Goal: Task Accomplishment & Management: Complete application form

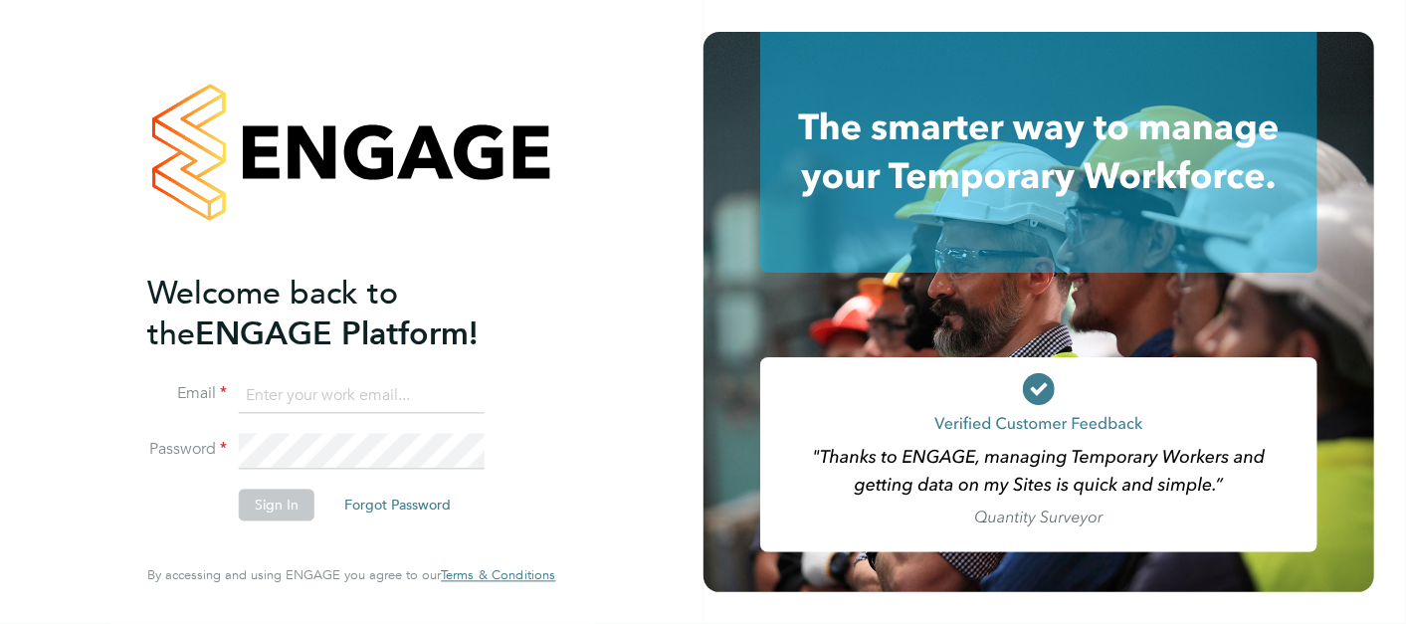
click at [466, 406] on input at bounding box center [362, 396] width 246 height 36
type input "lewis.railton@hays.com"
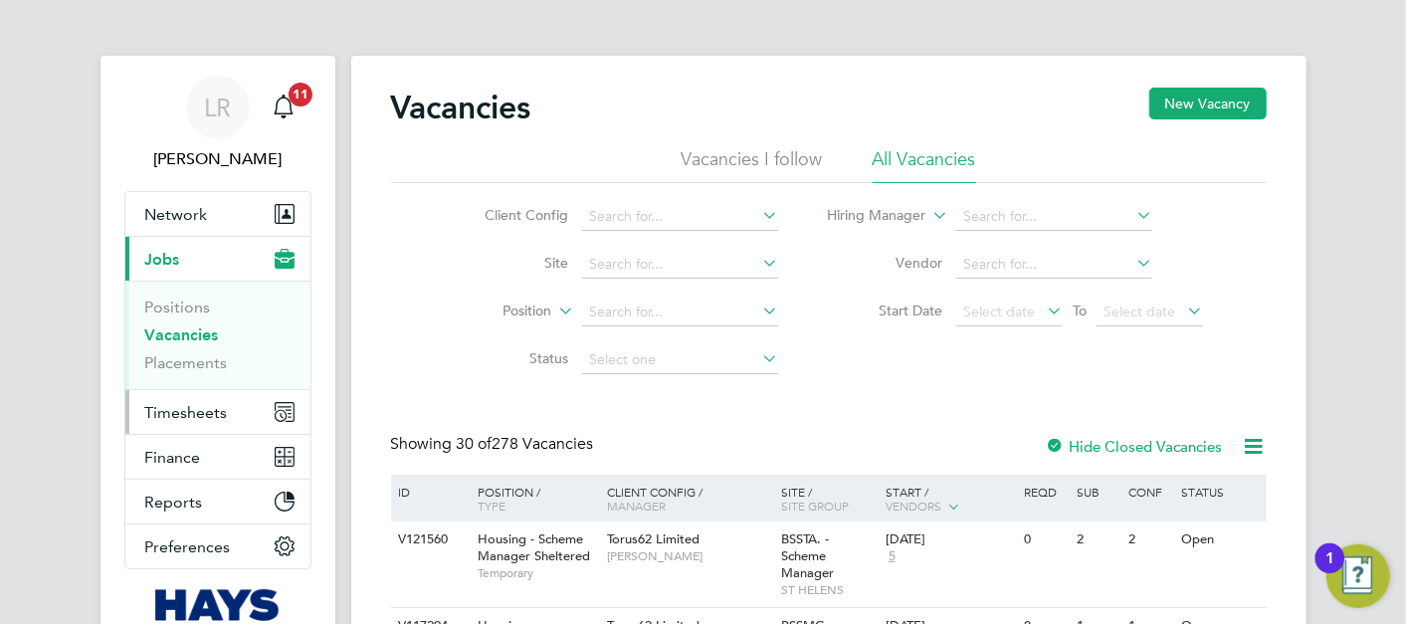
click at [255, 399] on button "Timesheets" at bounding box center [217, 412] width 185 height 44
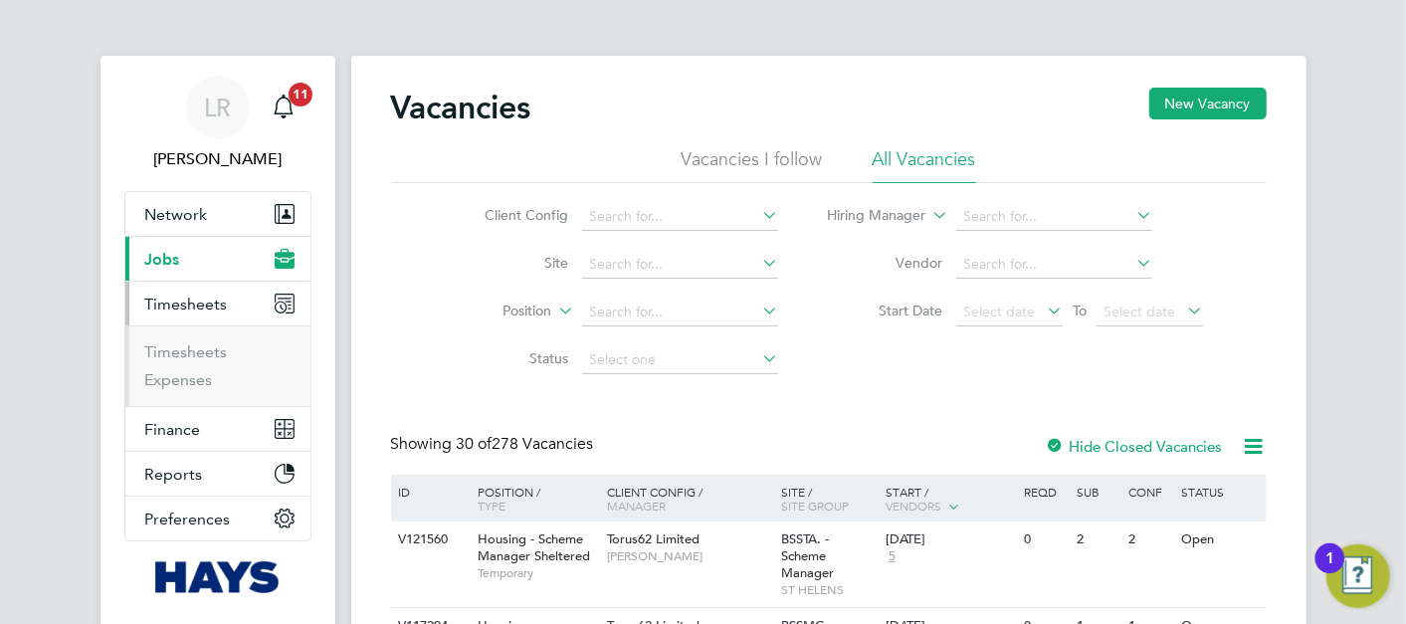
drag, startPoint x: 220, startPoint y: 303, endPoint x: 355, endPoint y: 301, distance: 135.3
click at [220, 303] on span "Timesheets" at bounding box center [186, 303] width 83 height 19
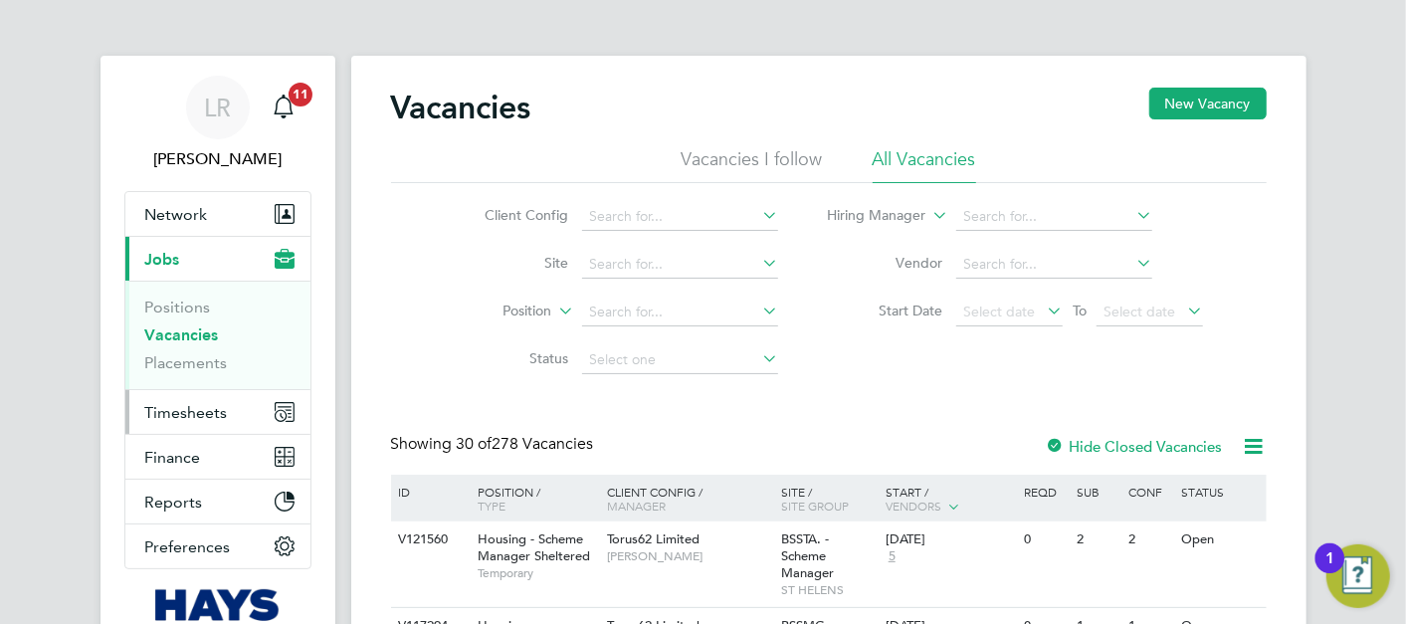
click at [224, 409] on span "Timesheets" at bounding box center [186, 412] width 83 height 19
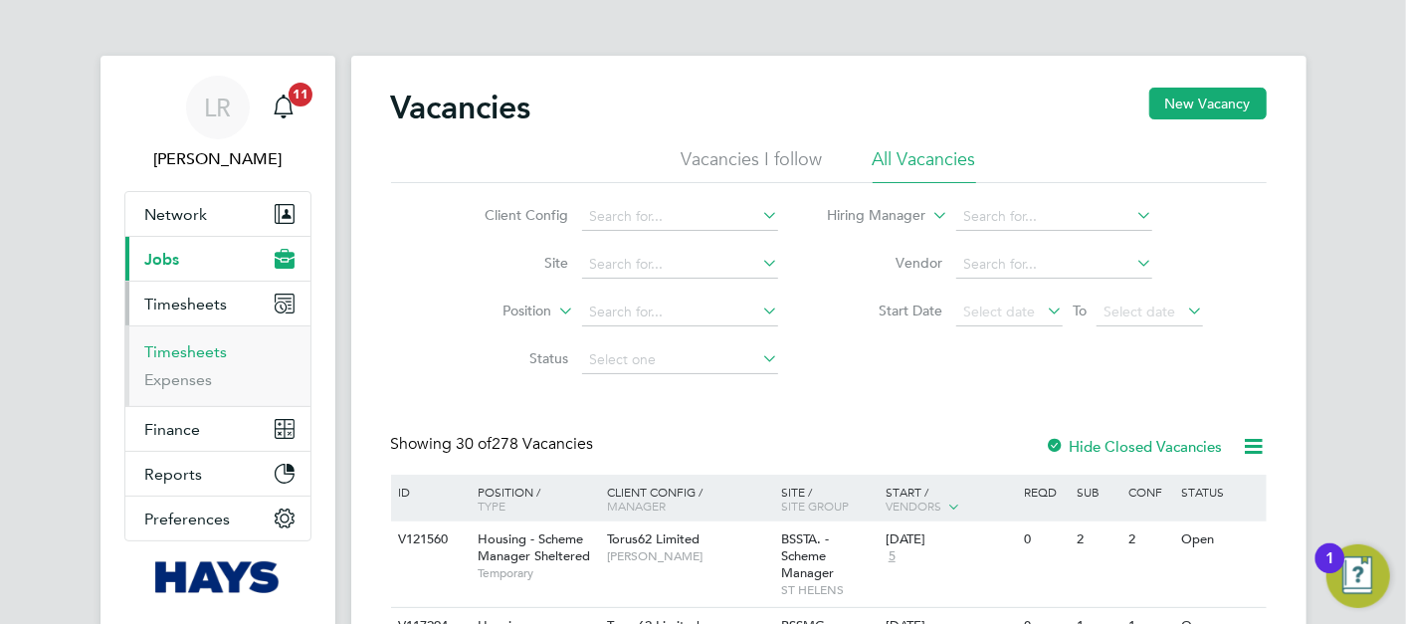
click at [209, 350] on link "Timesheets" at bounding box center [186, 351] width 83 height 19
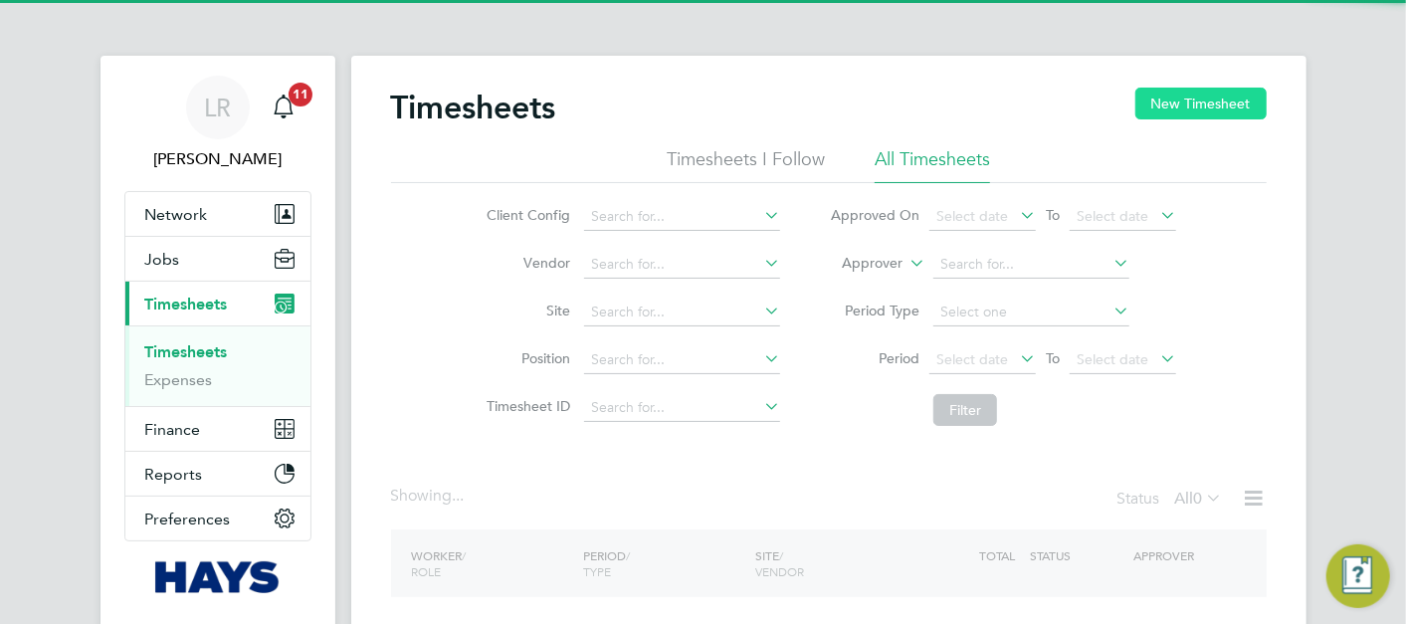
click at [1207, 100] on button "New Timesheet" at bounding box center [1200, 104] width 131 height 32
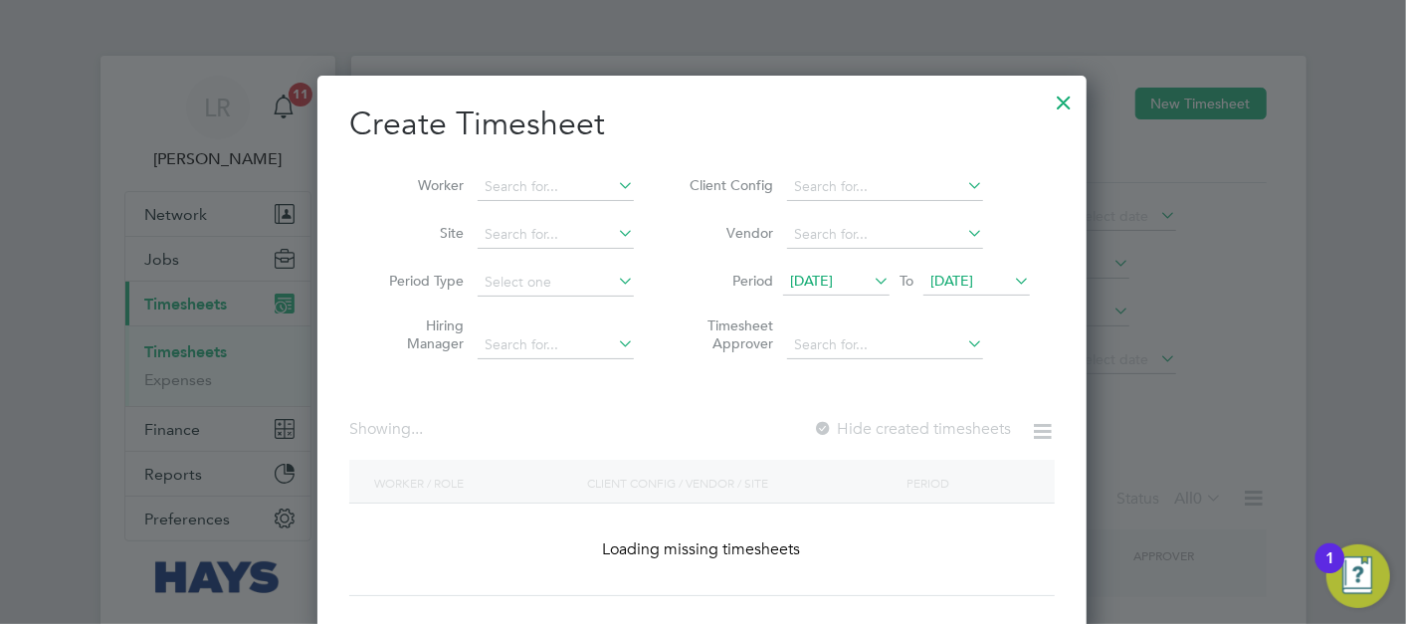
scroll to position [559, 770]
click at [568, 193] on input at bounding box center [555, 187] width 156 height 28
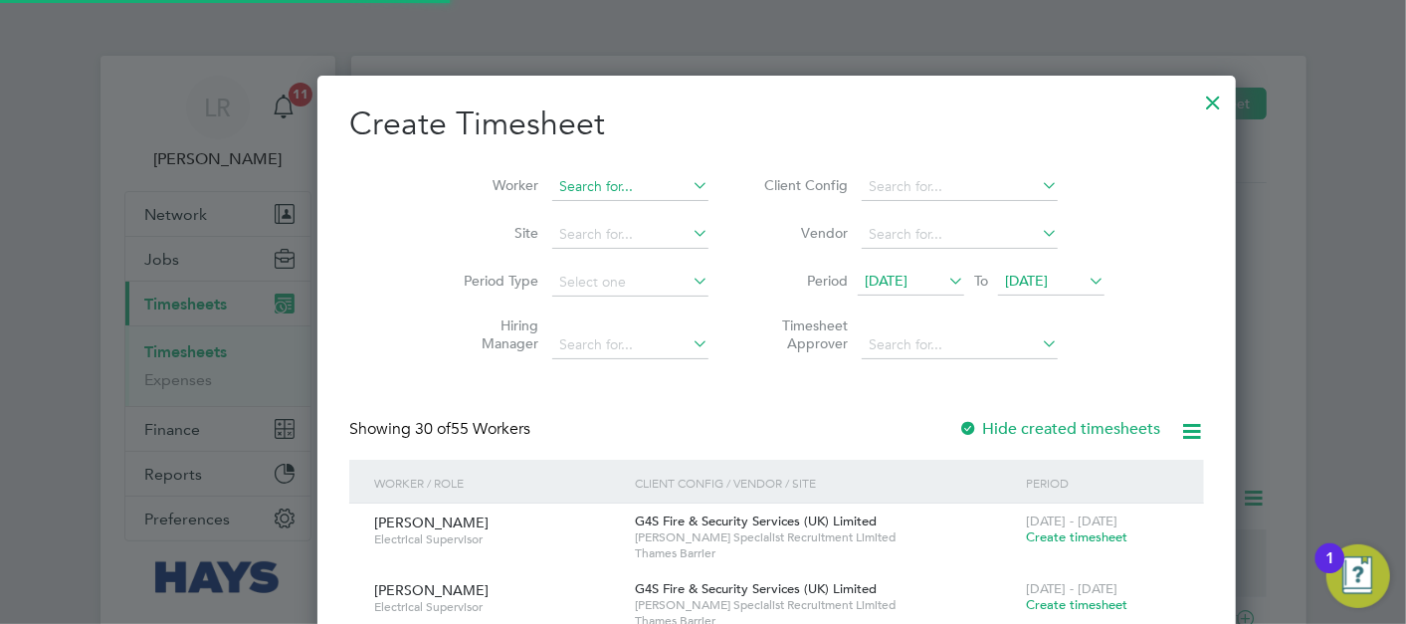
scroll to position [3945, 770]
click at [568, 186] on input at bounding box center [630, 187] width 156 height 28
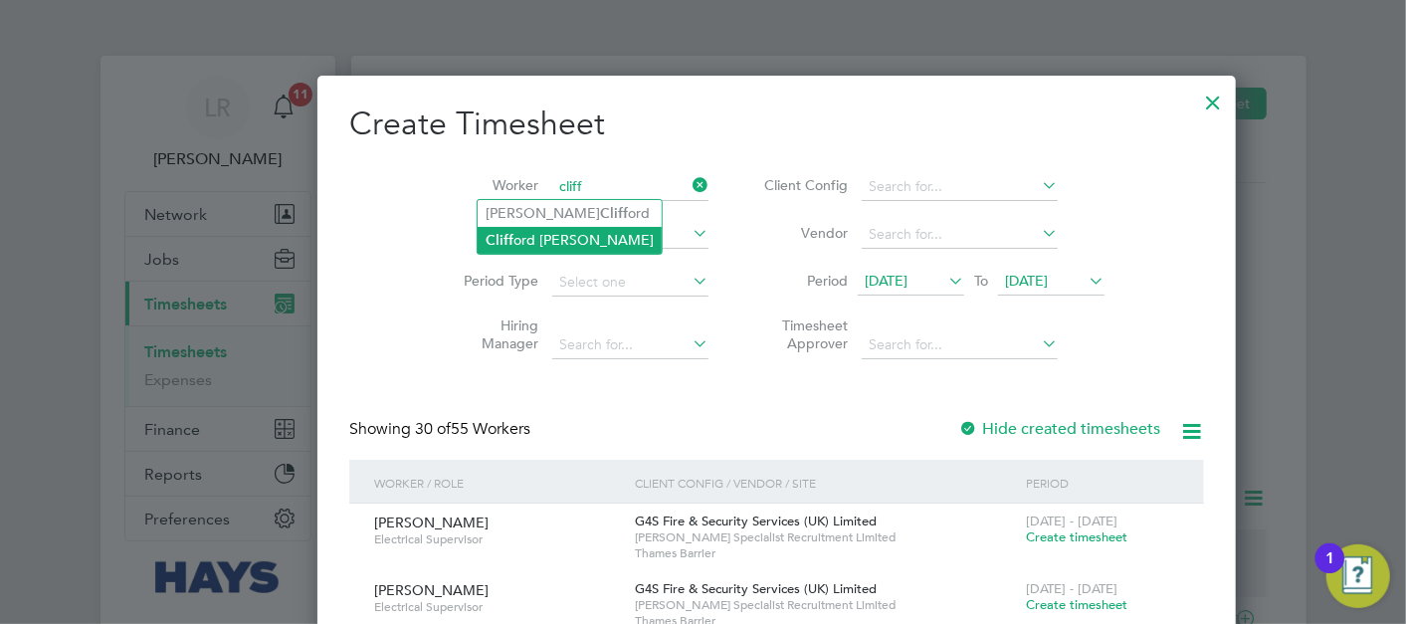
type input "[PERSON_NAME]"
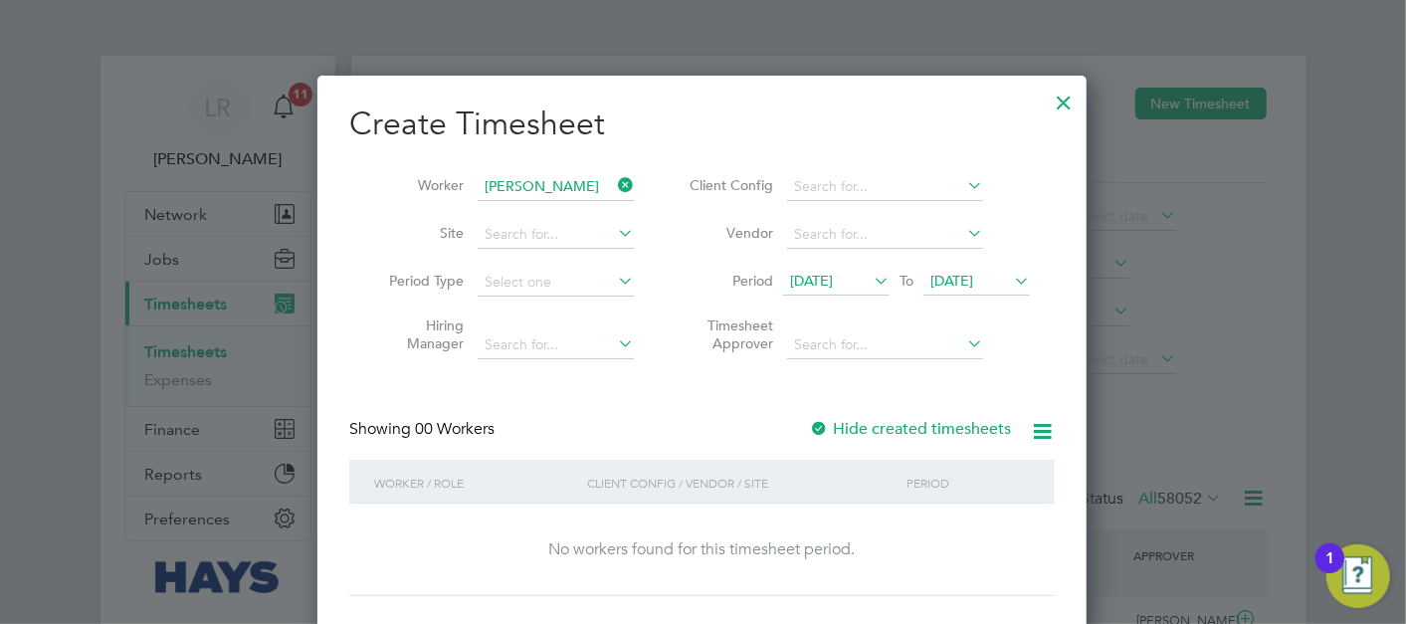
click at [937, 439] on div "Showing 00 Workers Hide created timesheets" at bounding box center [701, 439] width 705 height 41
click at [936, 437] on div "Showing 00 Workers Hide created timesheets" at bounding box center [701, 439] width 705 height 41
click at [936, 431] on label "Hide created timesheets" at bounding box center [910, 429] width 202 height 20
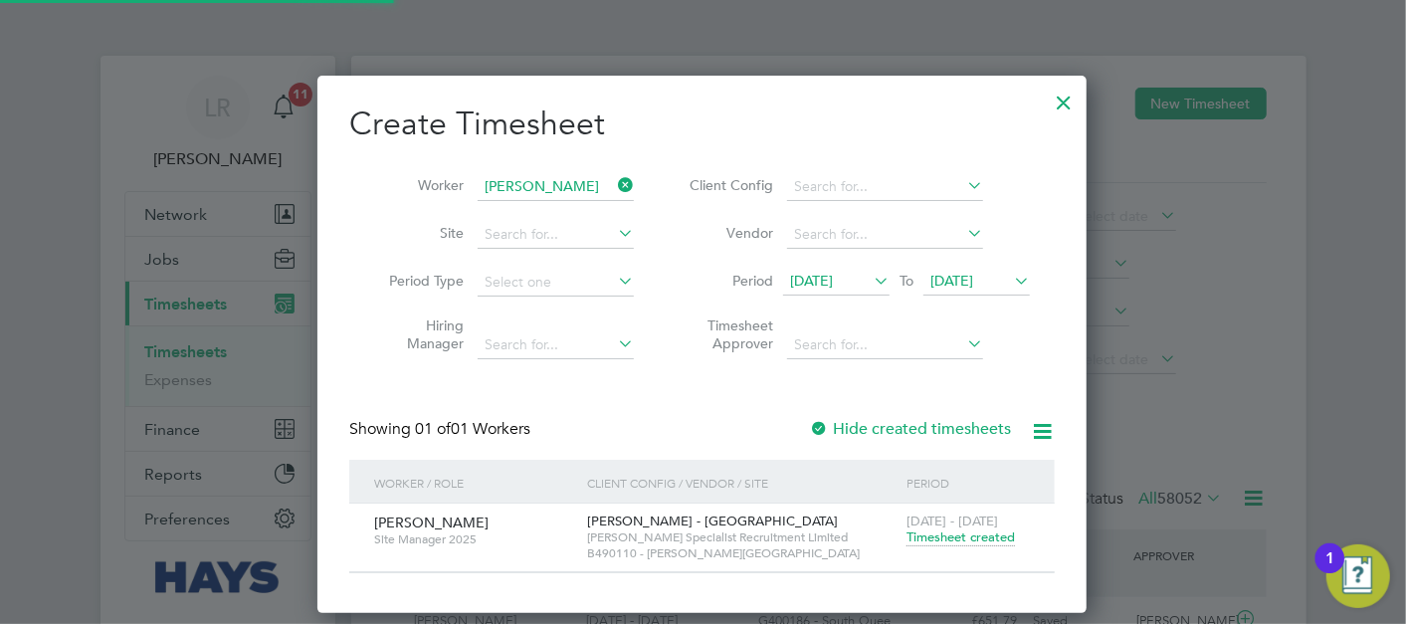
click at [1000, 529] on span "Timesheet created" at bounding box center [960, 537] width 108 height 18
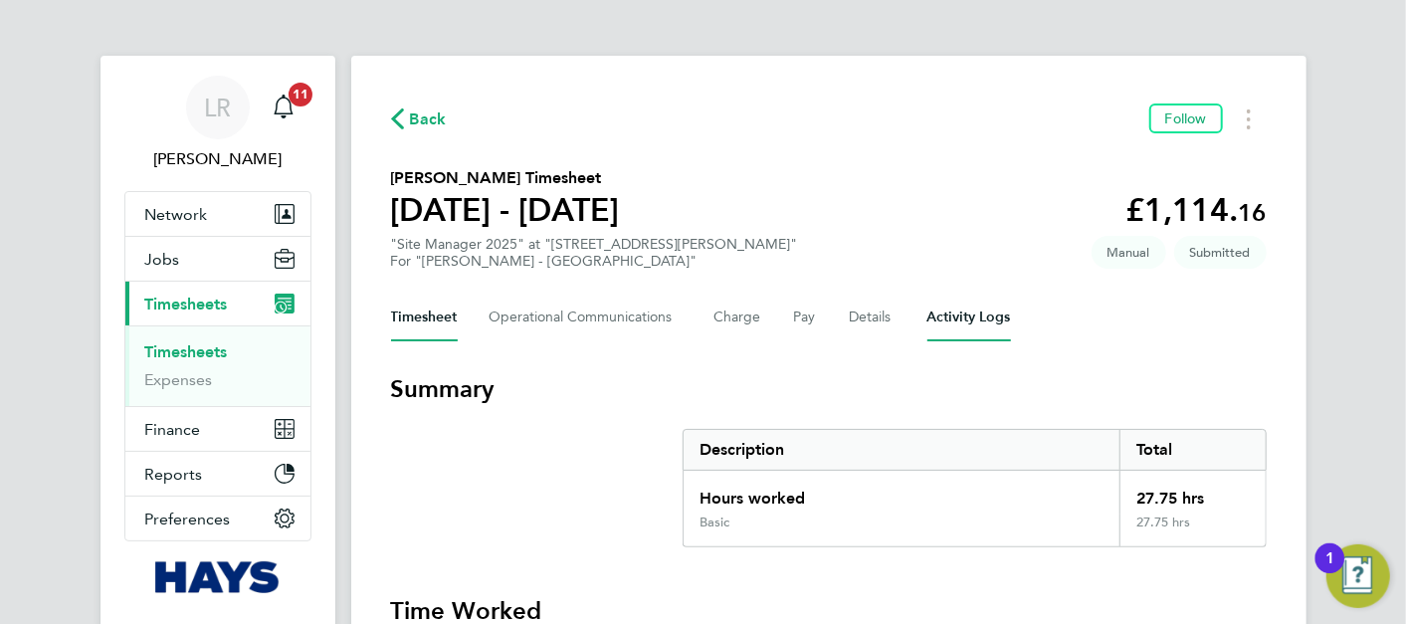
click at [978, 312] on Logs-tab "Activity Logs" at bounding box center [969, 317] width 84 height 48
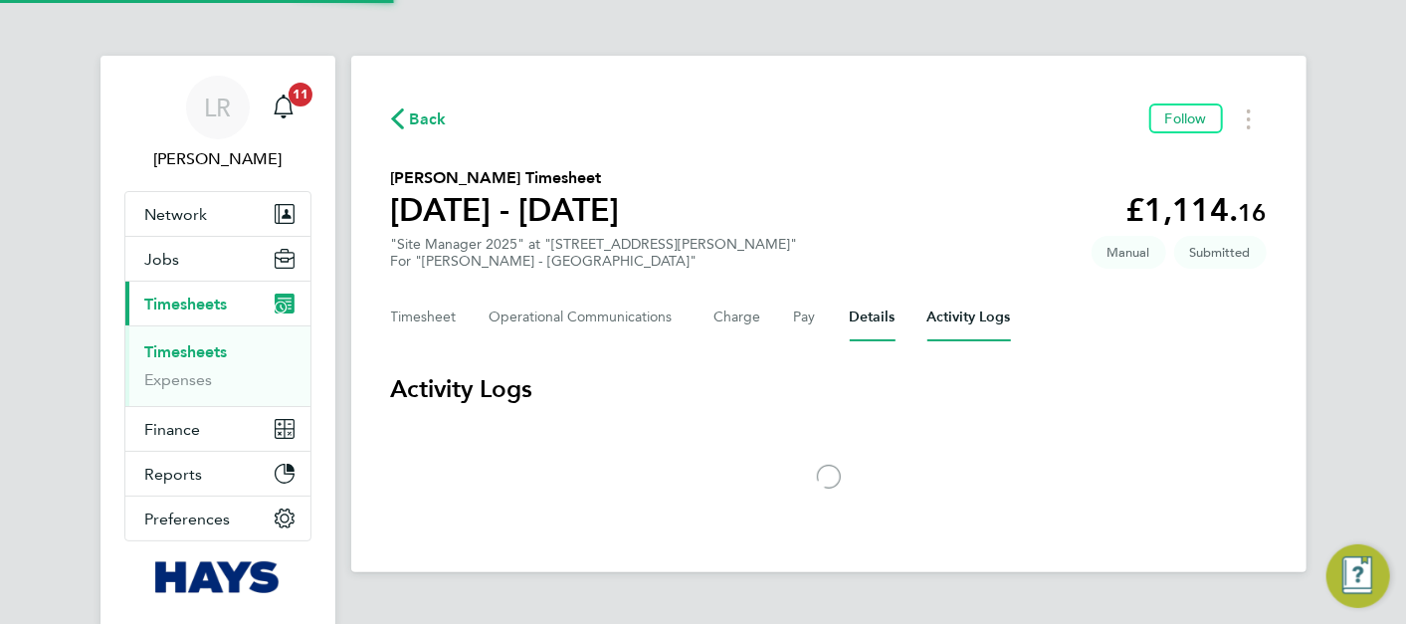
click at [853, 323] on button "Details" at bounding box center [873, 317] width 46 height 48
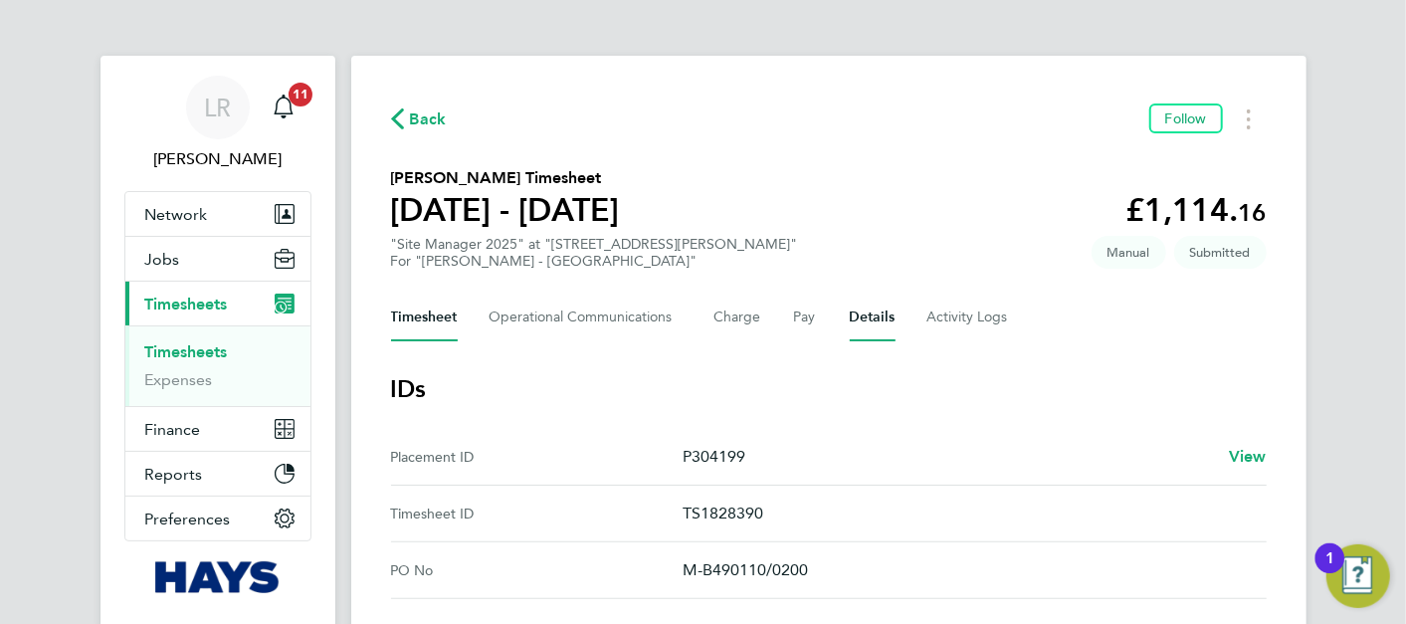
click at [444, 316] on button "Timesheet" at bounding box center [424, 317] width 67 height 48
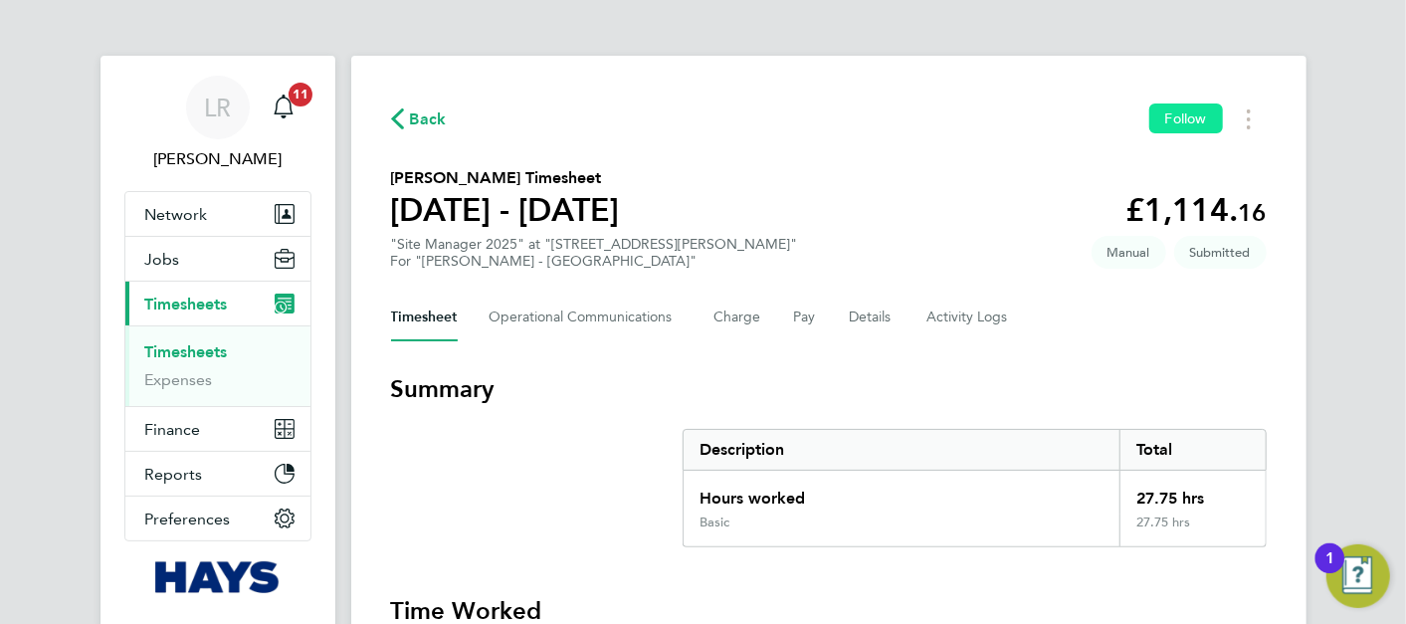
click at [1206, 123] on span "Follow" at bounding box center [1186, 118] width 42 height 18
click at [413, 124] on span "Back" at bounding box center [428, 119] width 37 height 24
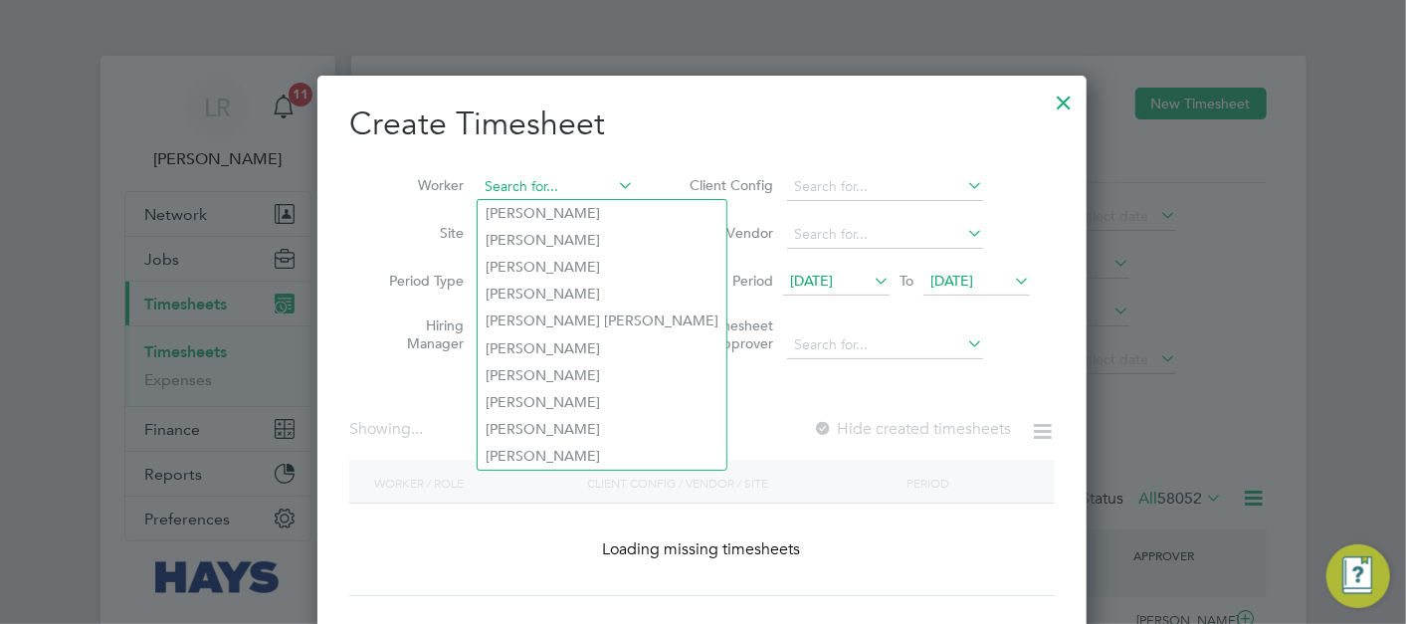
click at [599, 193] on input at bounding box center [555, 187] width 156 height 28
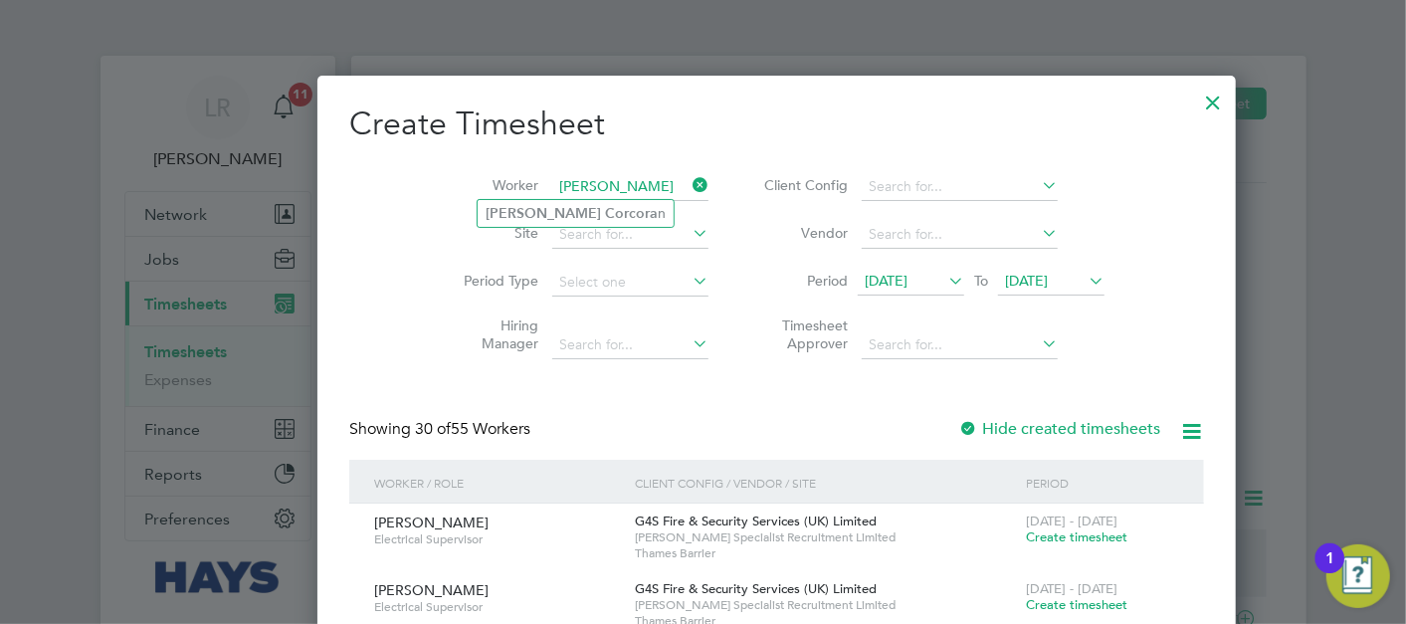
type input "[PERSON_NAME]"
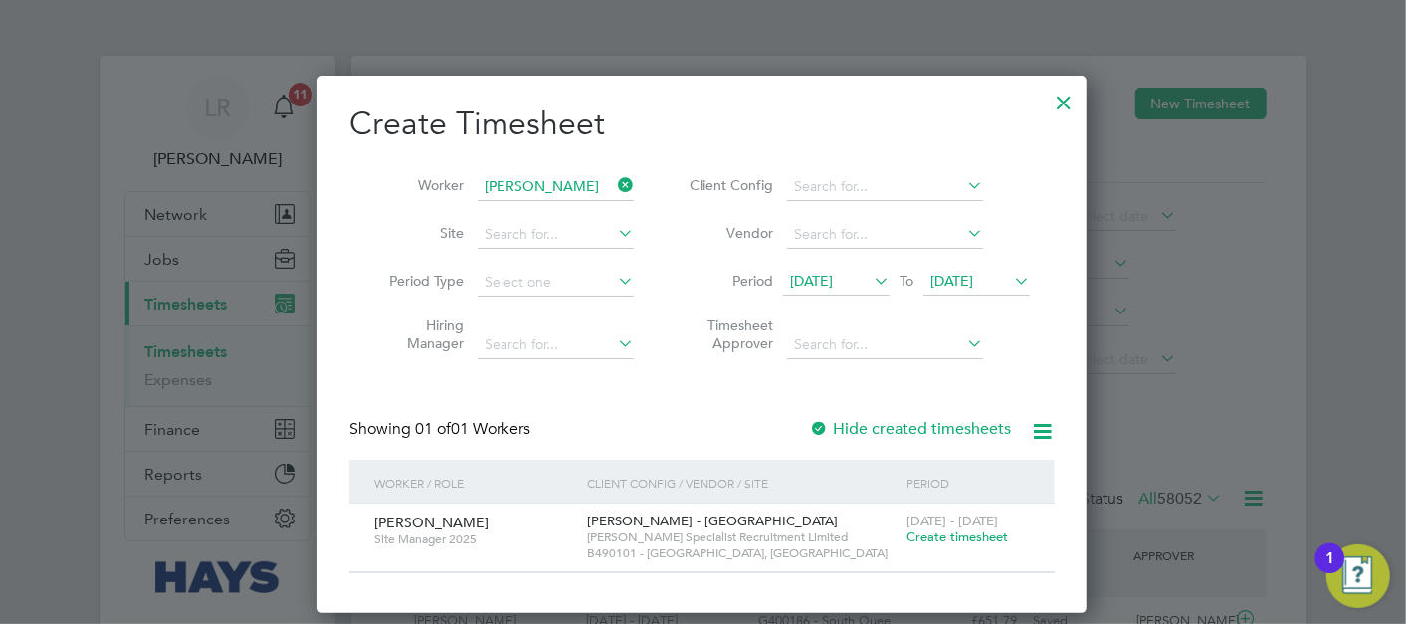
click at [921, 409] on div "Create Timesheet Worker [PERSON_NAME] Site Period Type Hiring Manager Client Co…" at bounding box center [701, 338] width 705 height 470
click at [920, 420] on label "Hide created timesheets" at bounding box center [910, 429] width 202 height 20
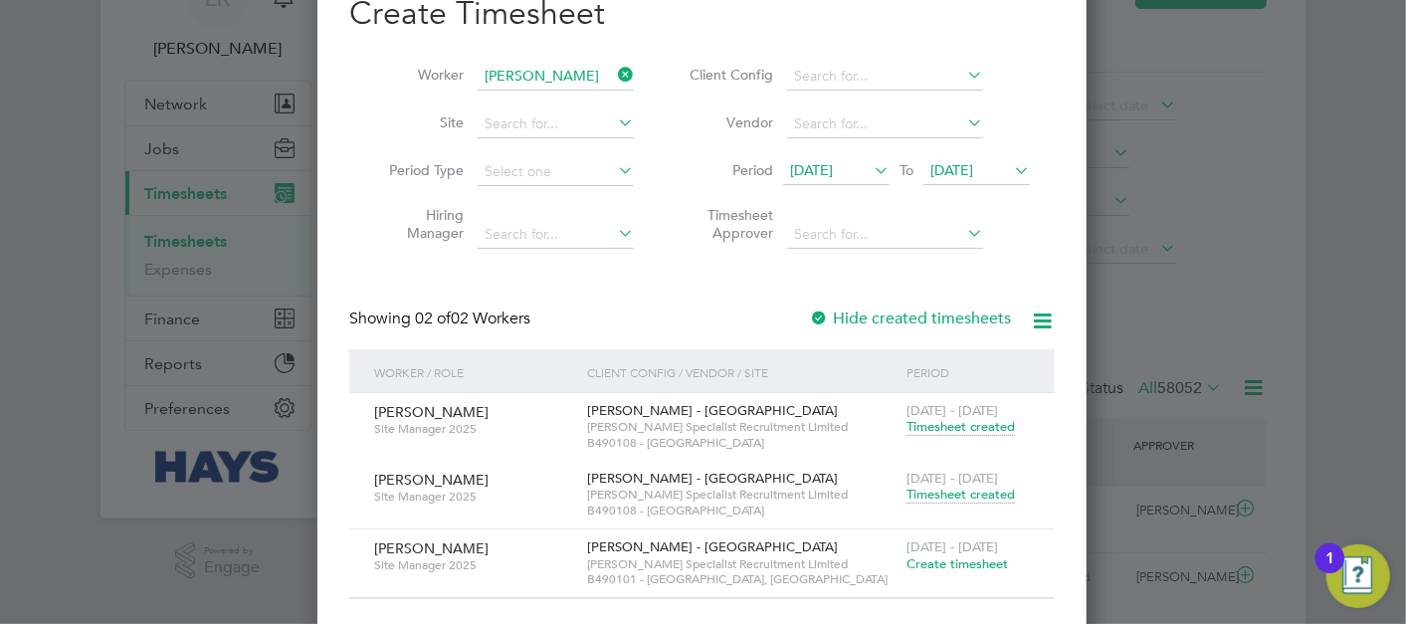
click at [997, 491] on span "Timesheet created" at bounding box center [960, 494] width 108 height 18
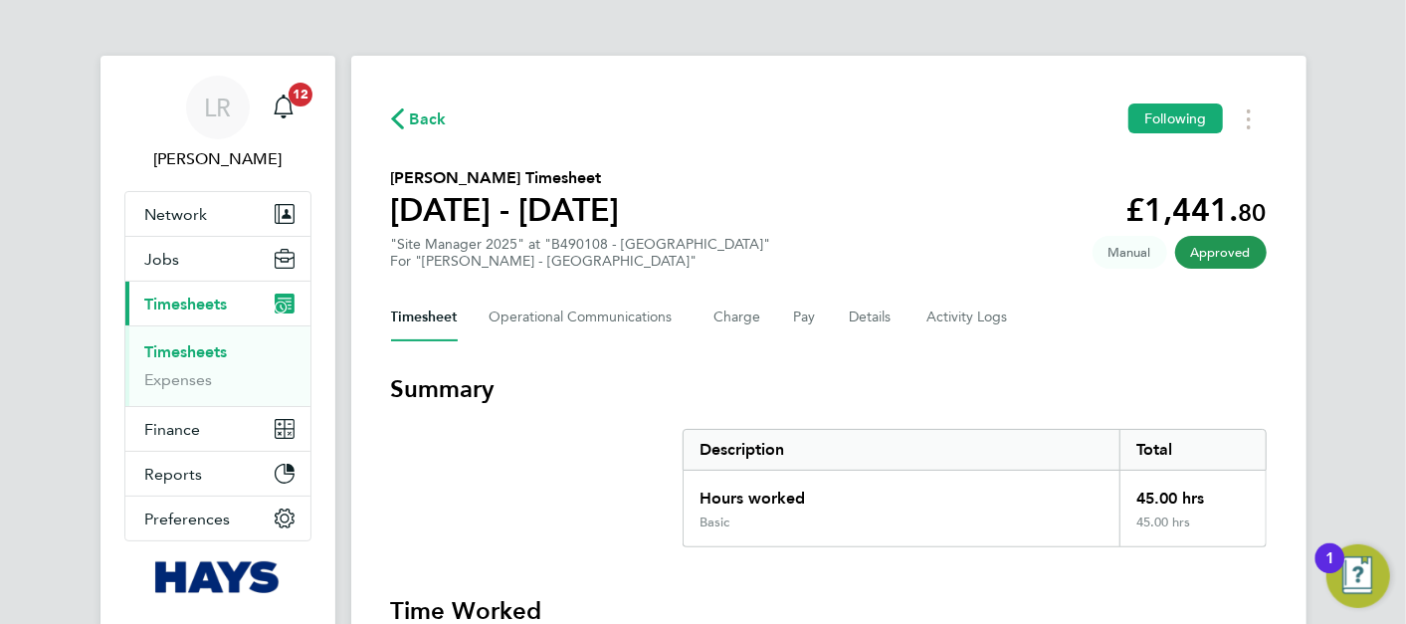
click at [426, 112] on span "Back" at bounding box center [428, 119] width 37 height 24
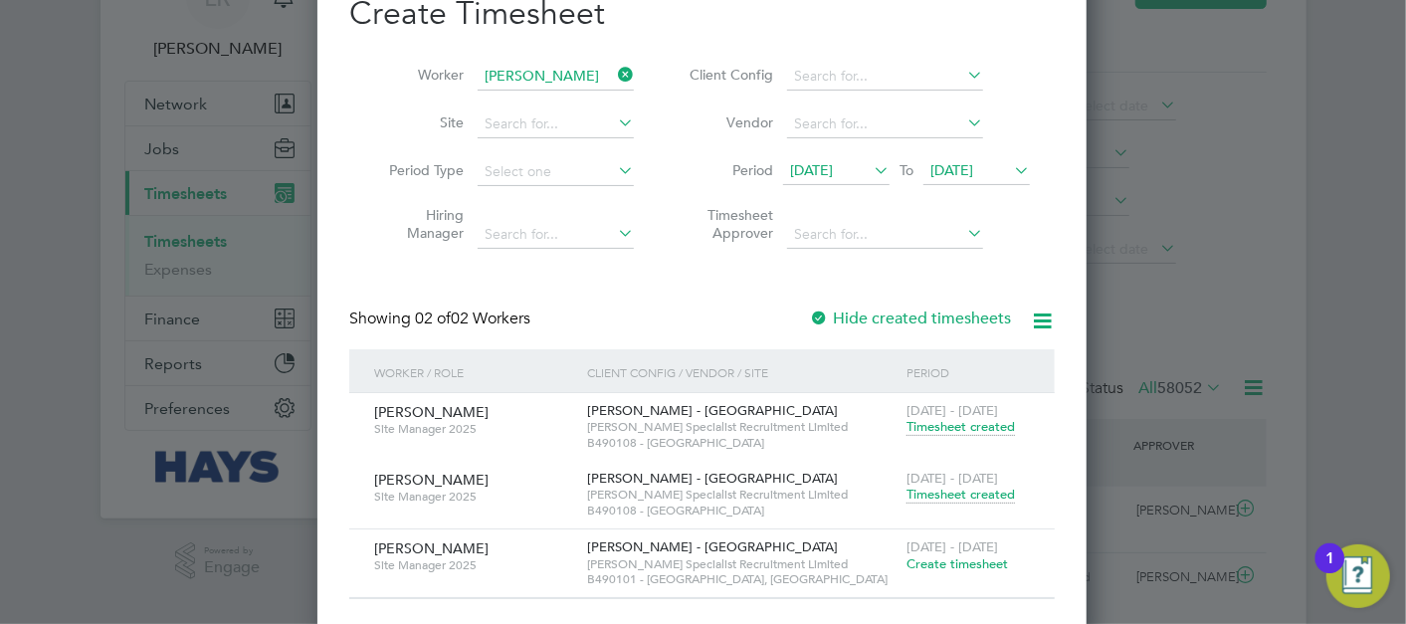
click at [822, 461] on div "[PERSON_NAME] - [GEOGRAPHIC_DATA] [PERSON_NAME] Specialist Recruitment Limited …" at bounding box center [741, 495] width 319 height 68
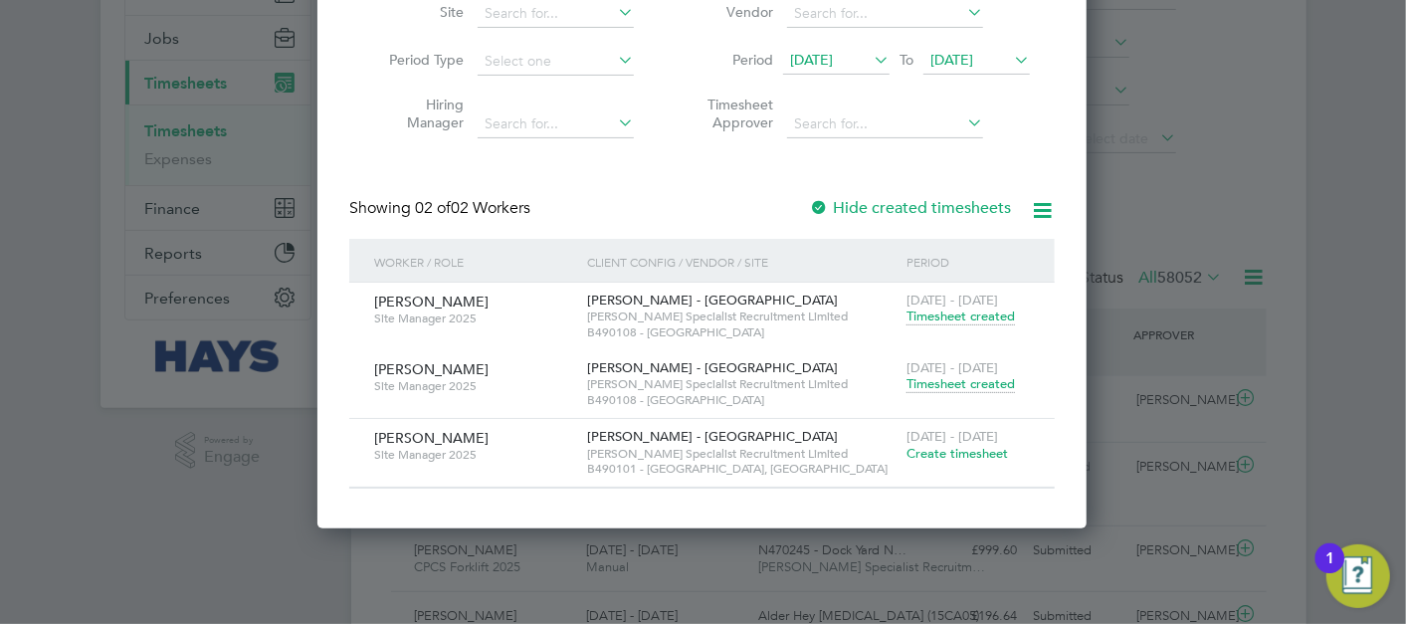
click at [820, 74] on li "Period [DATE] To [DATE]" at bounding box center [857, 62] width 396 height 48
click at [819, 65] on span "[DATE]" at bounding box center [811, 60] width 43 height 18
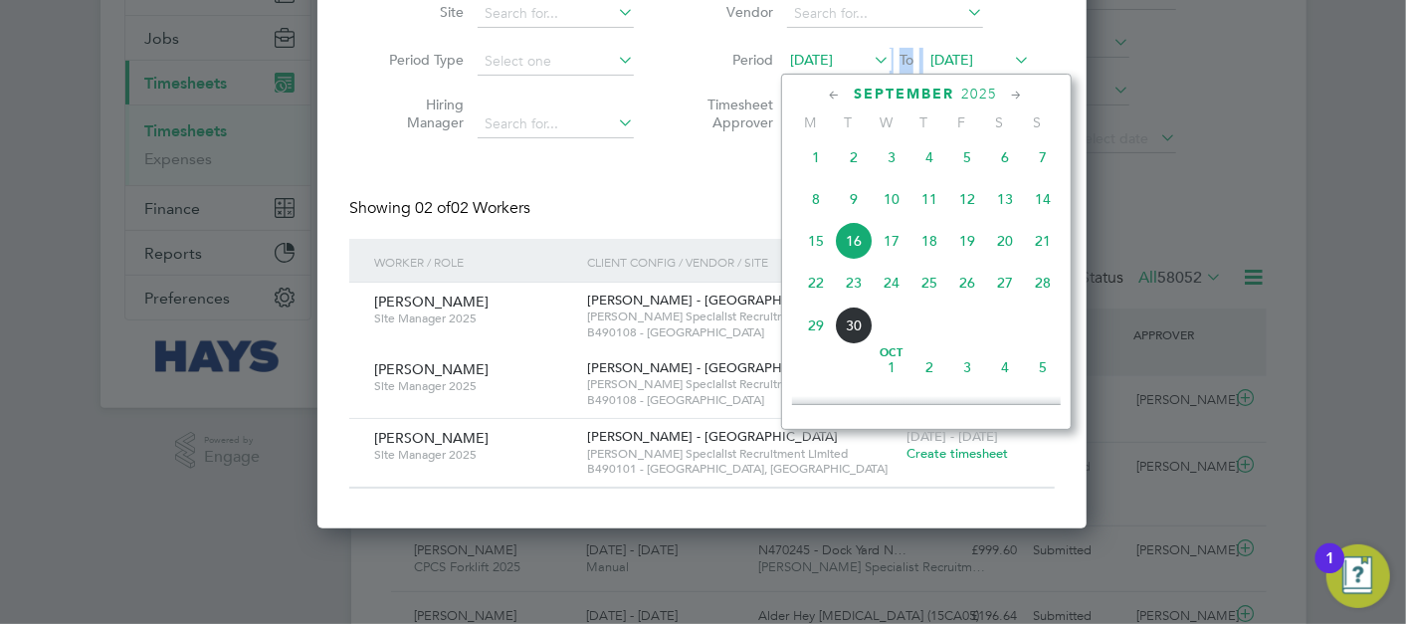
click at [822, 207] on span "8" at bounding box center [816, 199] width 38 height 38
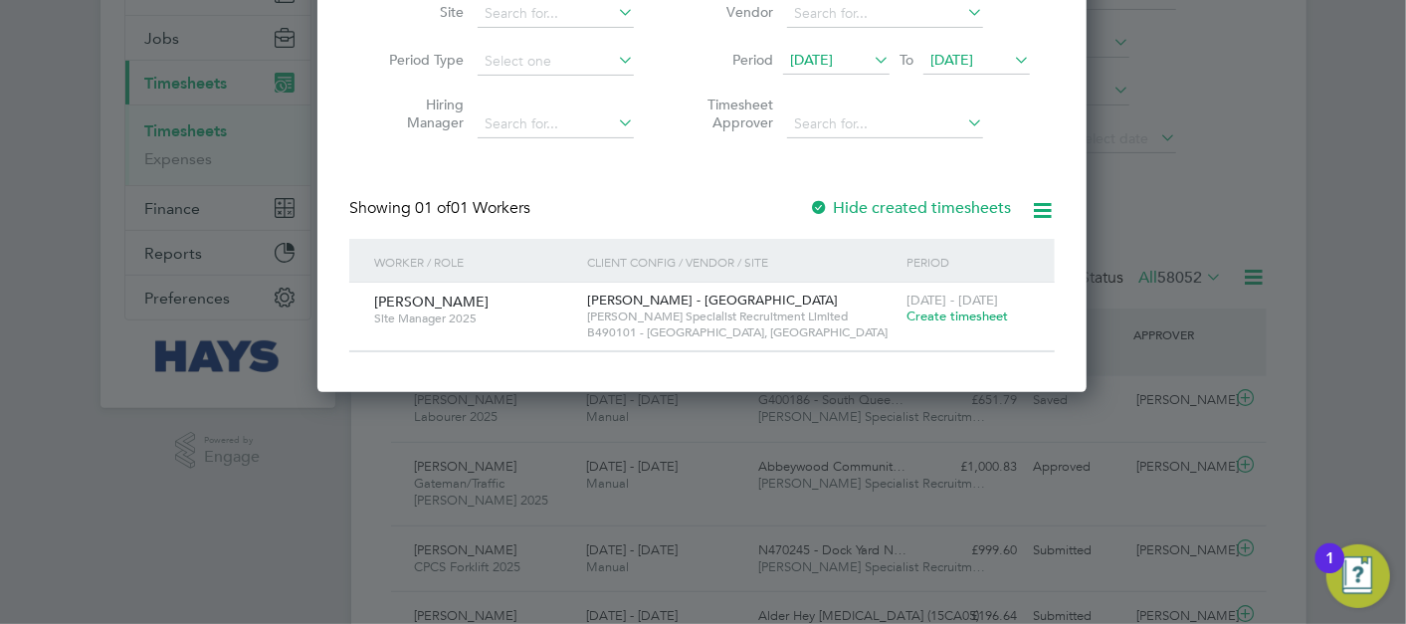
click at [952, 184] on div "Create Timesheet Worker [PERSON_NAME] Site Period Type Hiring Manager Client Co…" at bounding box center [701, 118] width 705 height 470
click at [949, 201] on label "Hide created timesheets" at bounding box center [910, 208] width 202 height 20
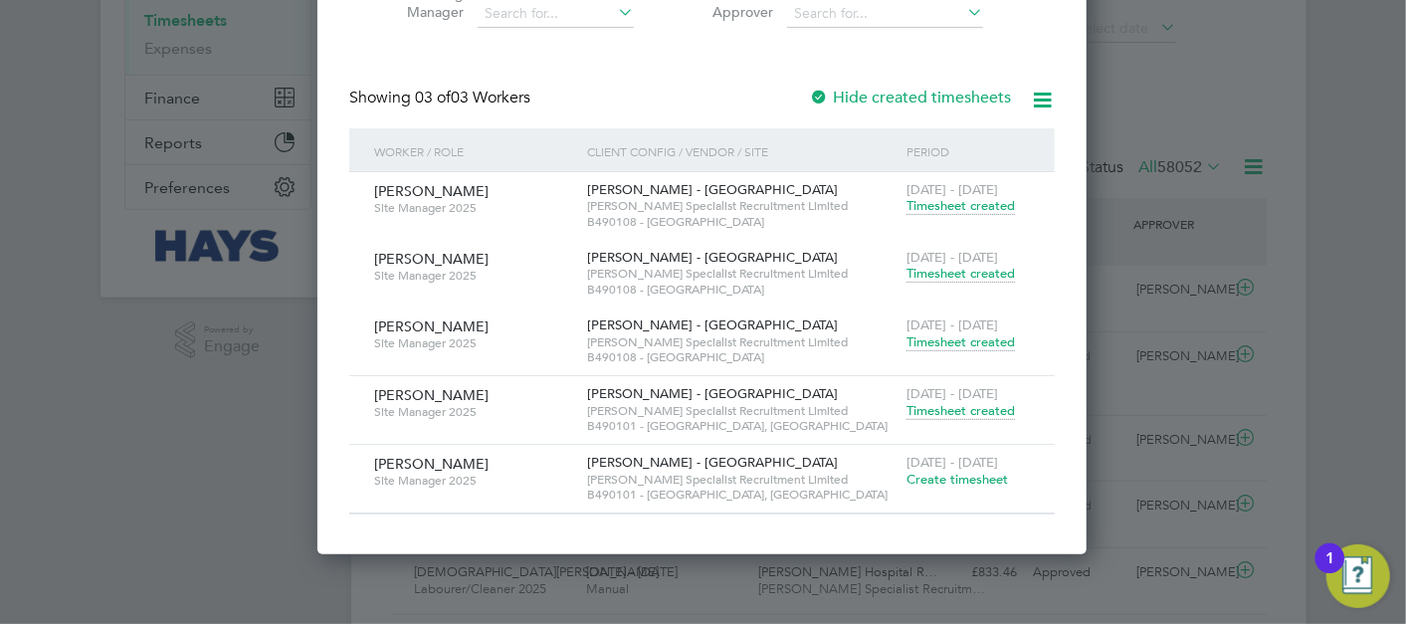
click at [986, 414] on span "Timesheet created" at bounding box center [960, 411] width 108 height 18
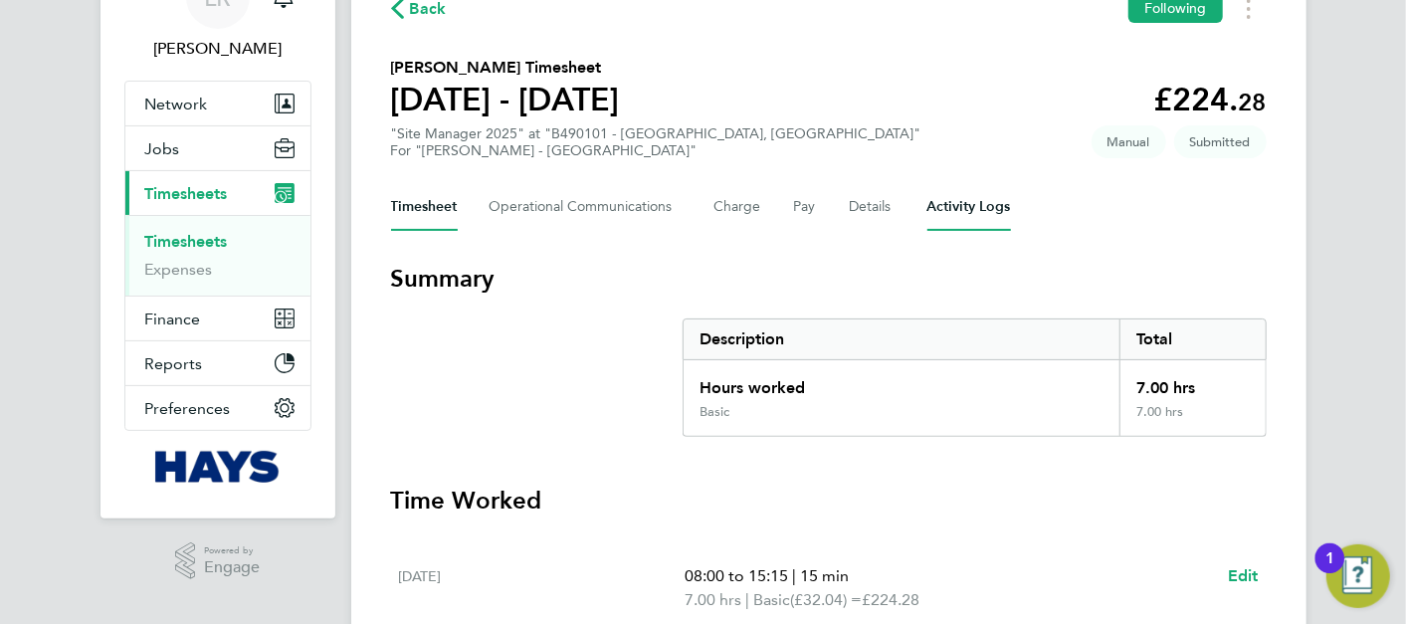
click at [970, 196] on Logs-tab "Activity Logs" at bounding box center [969, 207] width 84 height 48
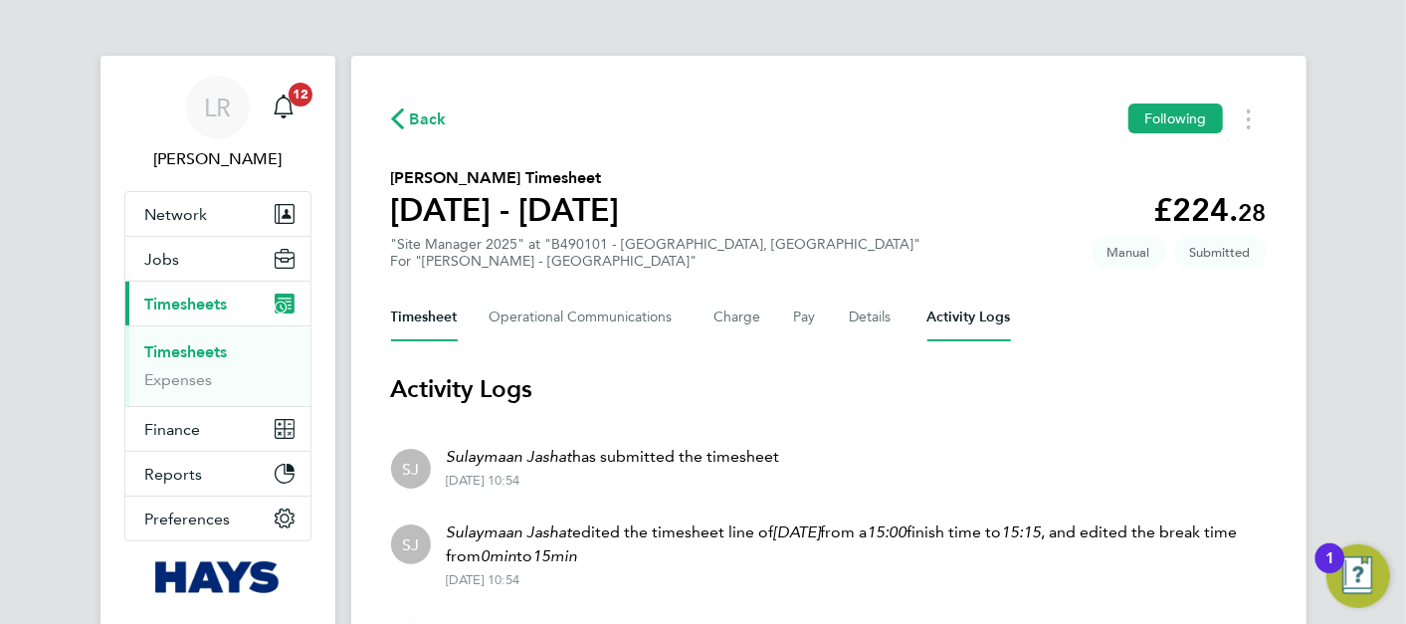
click at [438, 335] on button "Timesheet" at bounding box center [424, 317] width 67 height 48
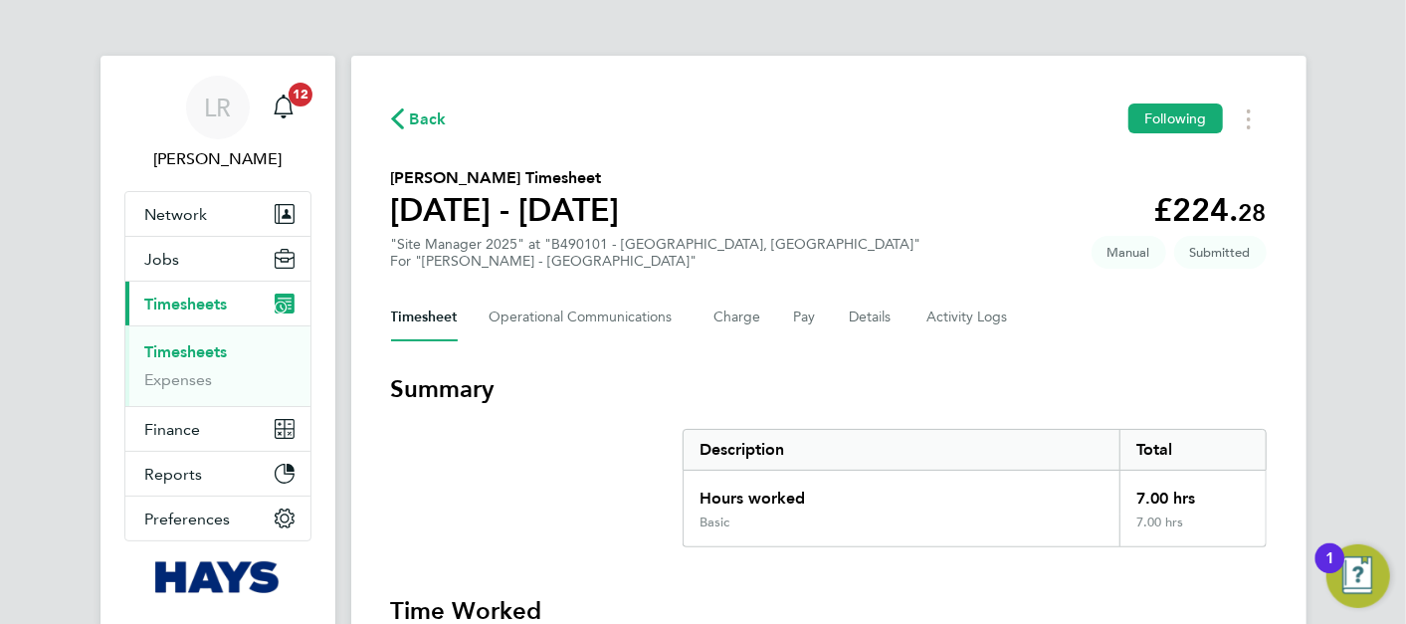
click at [432, 112] on span "Back" at bounding box center [428, 119] width 37 height 24
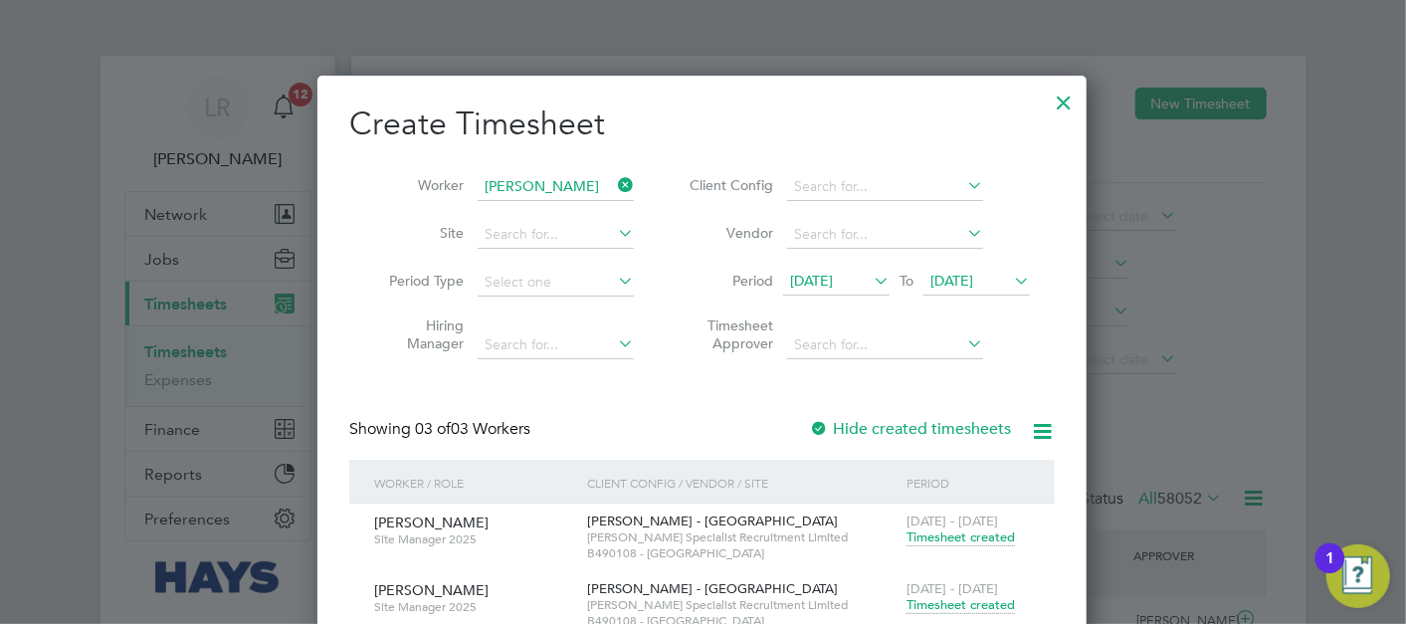
click at [1068, 99] on div at bounding box center [1063, 98] width 36 height 36
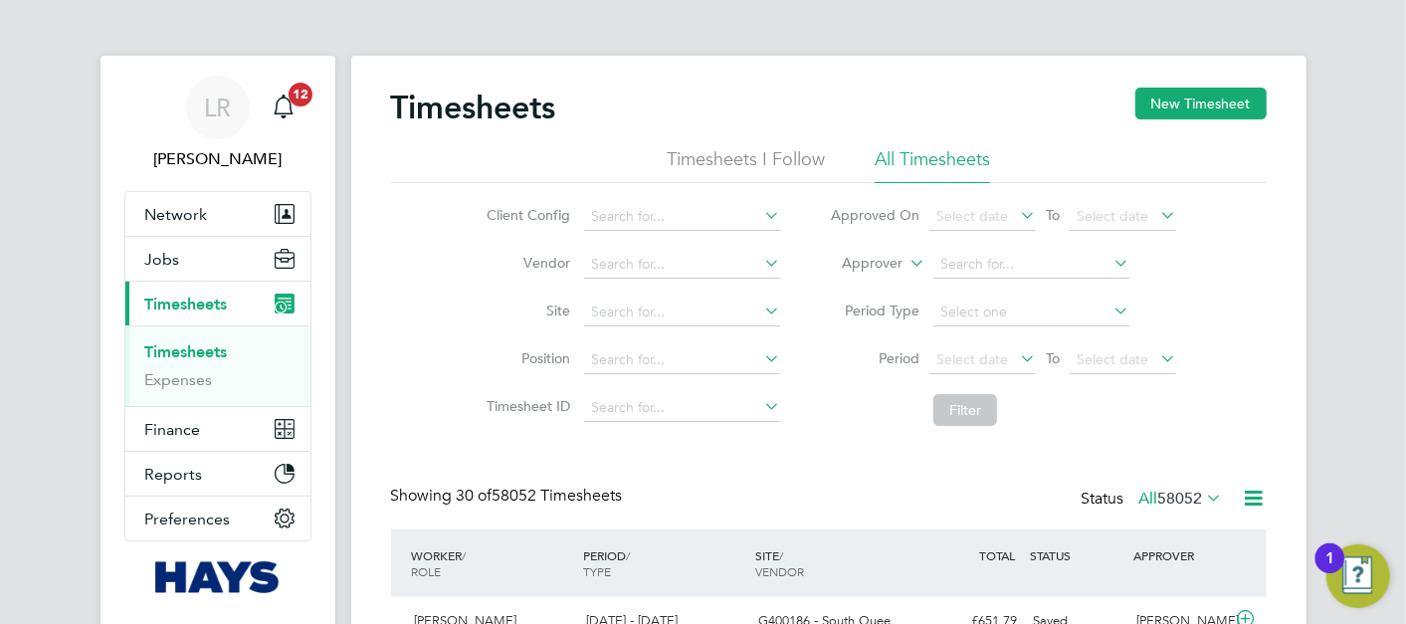
click at [534, 105] on h2 "Timesheets" at bounding box center [473, 108] width 165 height 40
drag, startPoint x: 534, startPoint y: 105, endPoint x: 607, endPoint y: 102, distance: 72.7
click at [607, 102] on div "Timesheets New Timesheet" at bounding box center [828, 118] width 875 height 60
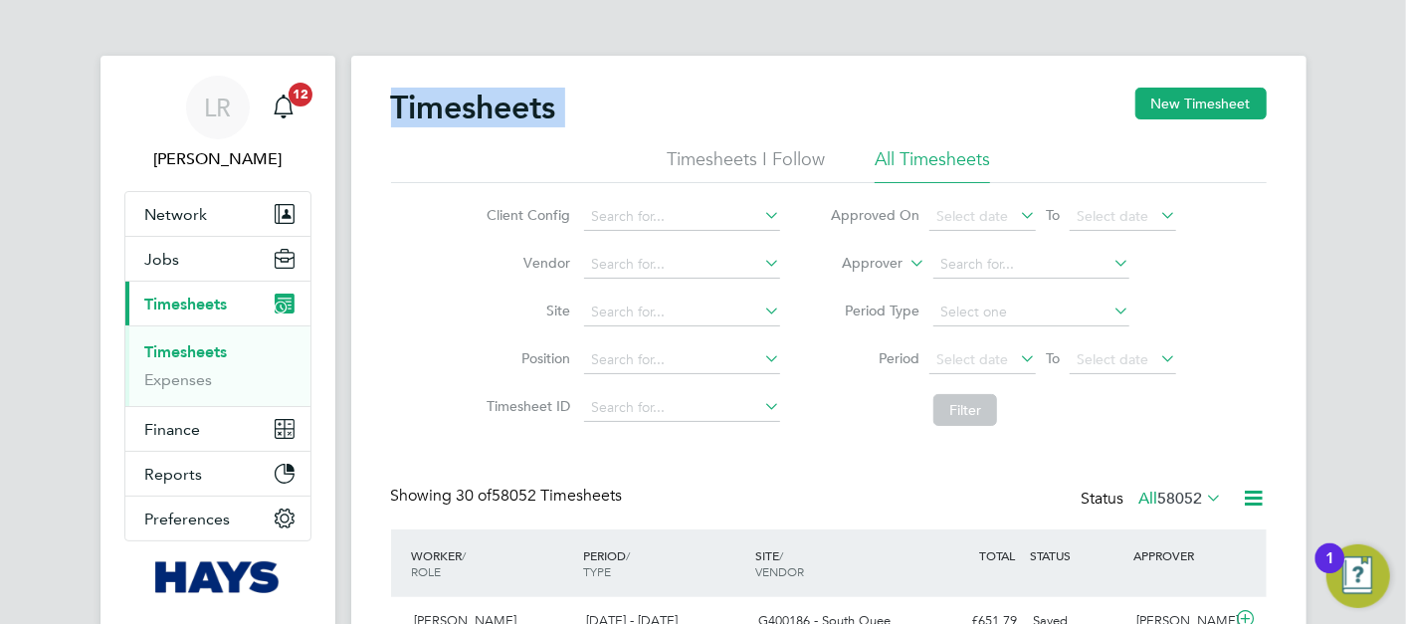
click at [650, 102] on div "Timesheets New Timesheet" at bounding box center [828, 118] width 875 height 60
